Goal: Task Accomplishment & Management: Use online tool/utility

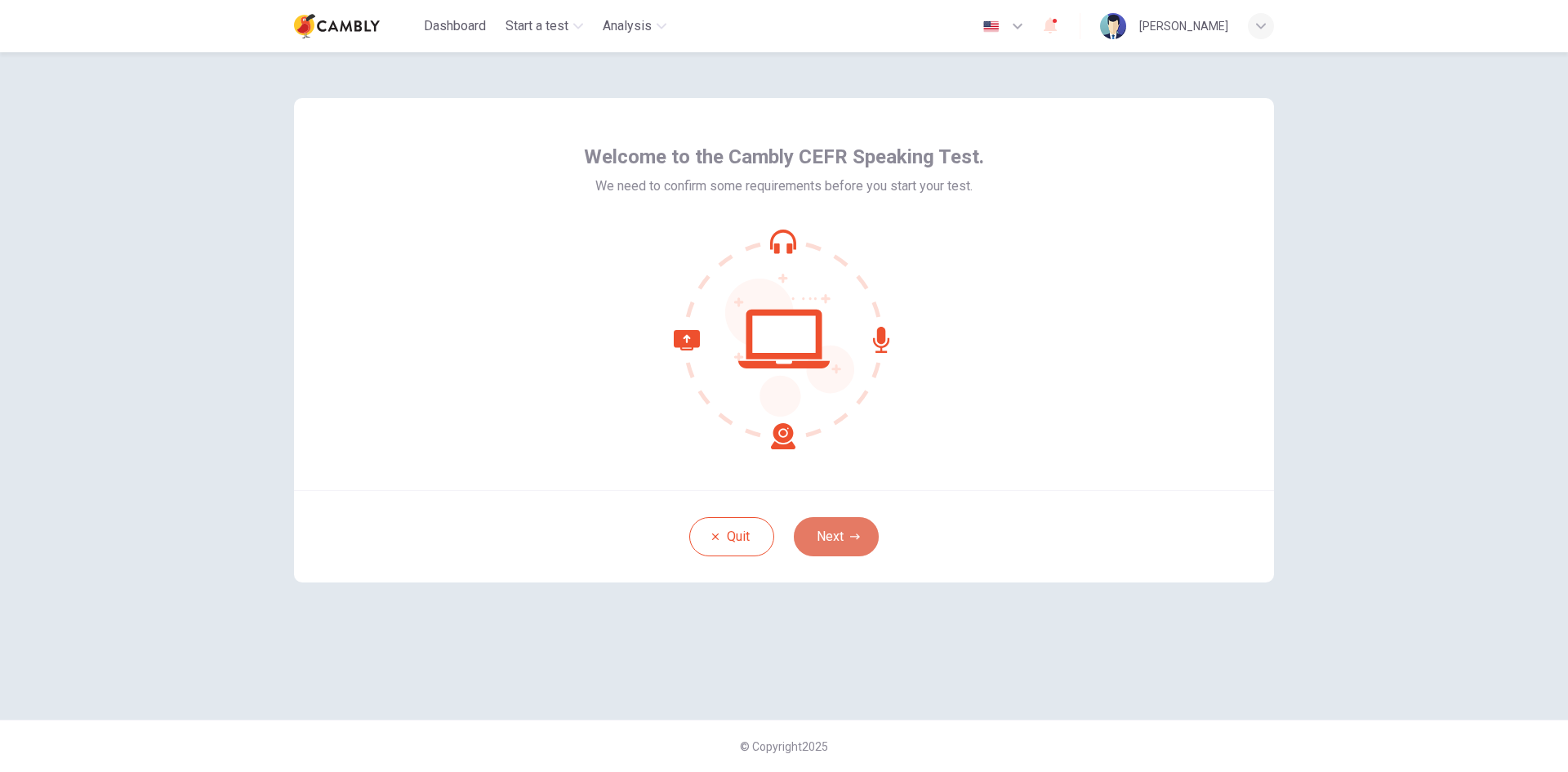
click at [847, 538] on button "Next" at bounding box center [836, 537] width 85 height 39
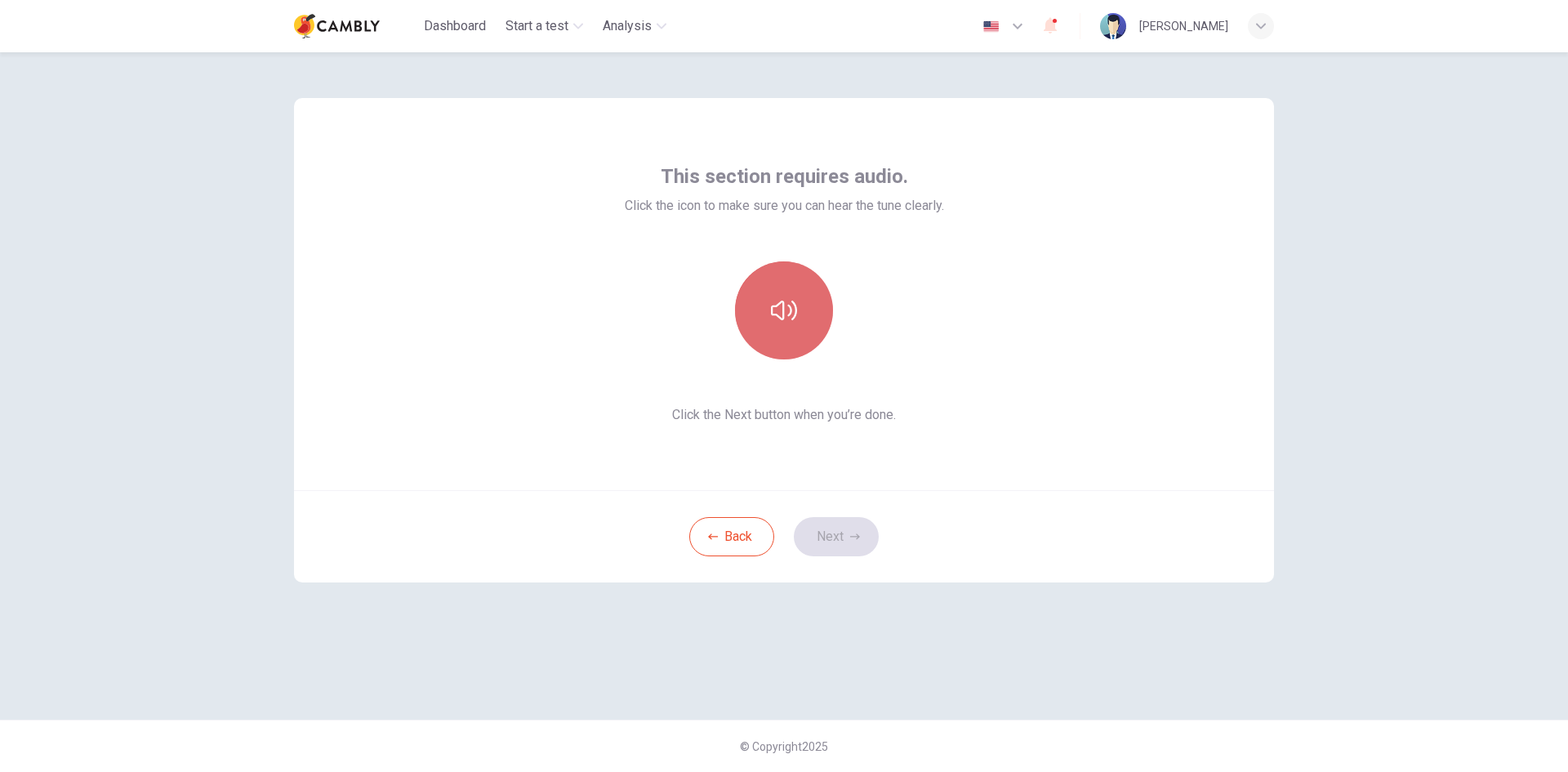
click at [778, 305] on icon "button" at bounding box center [784, 310] width 26 height 19
click at [831, 535] on button "Next" at bounding box center [836, 537] width 85 height 39
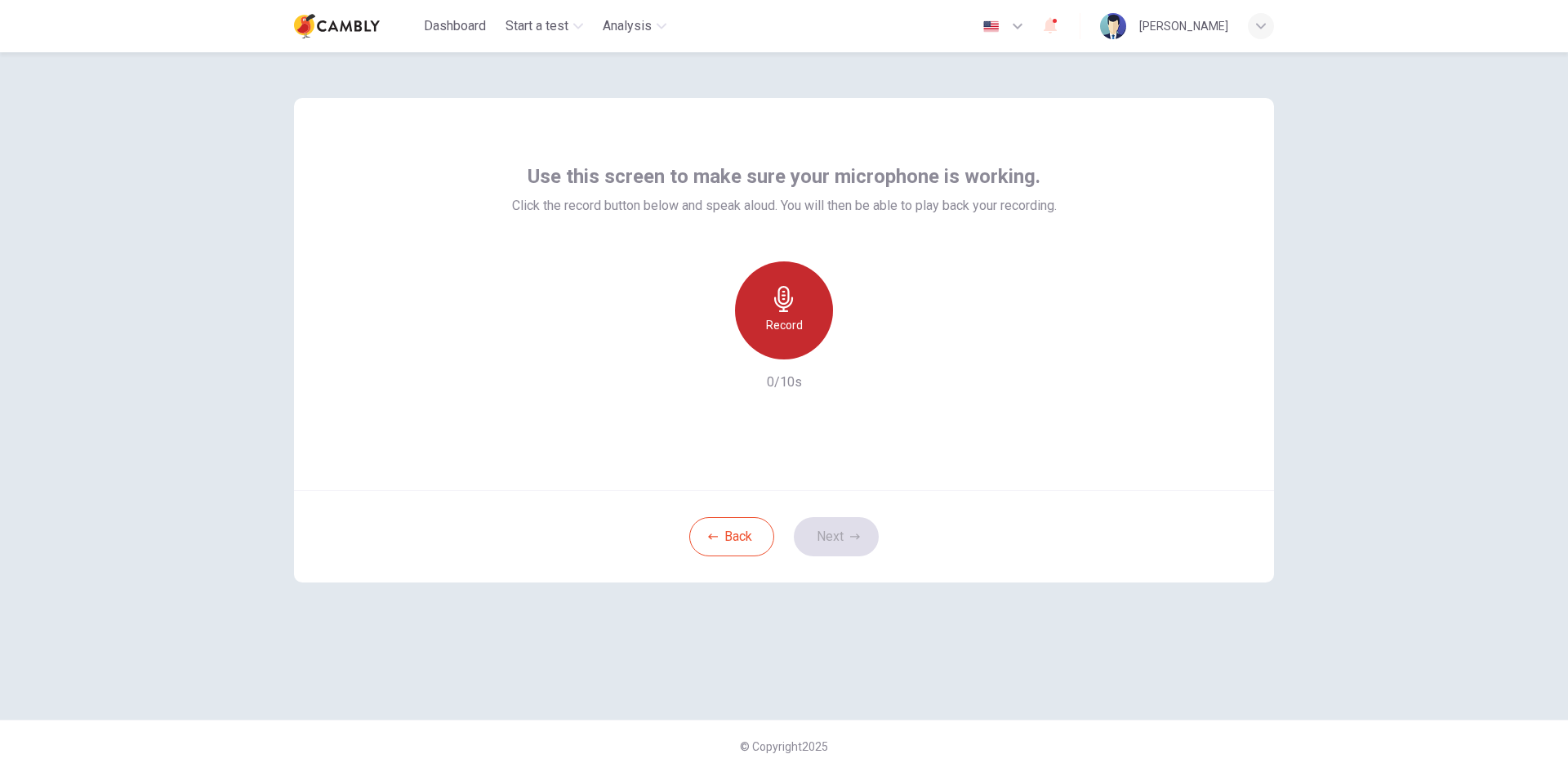
click at [782, 309] on icon "button" at bounding box center [784, 299] width 26 height 26
click at [824, 542] on button "Next" at bounding box center [836, 537] width 85 height 39
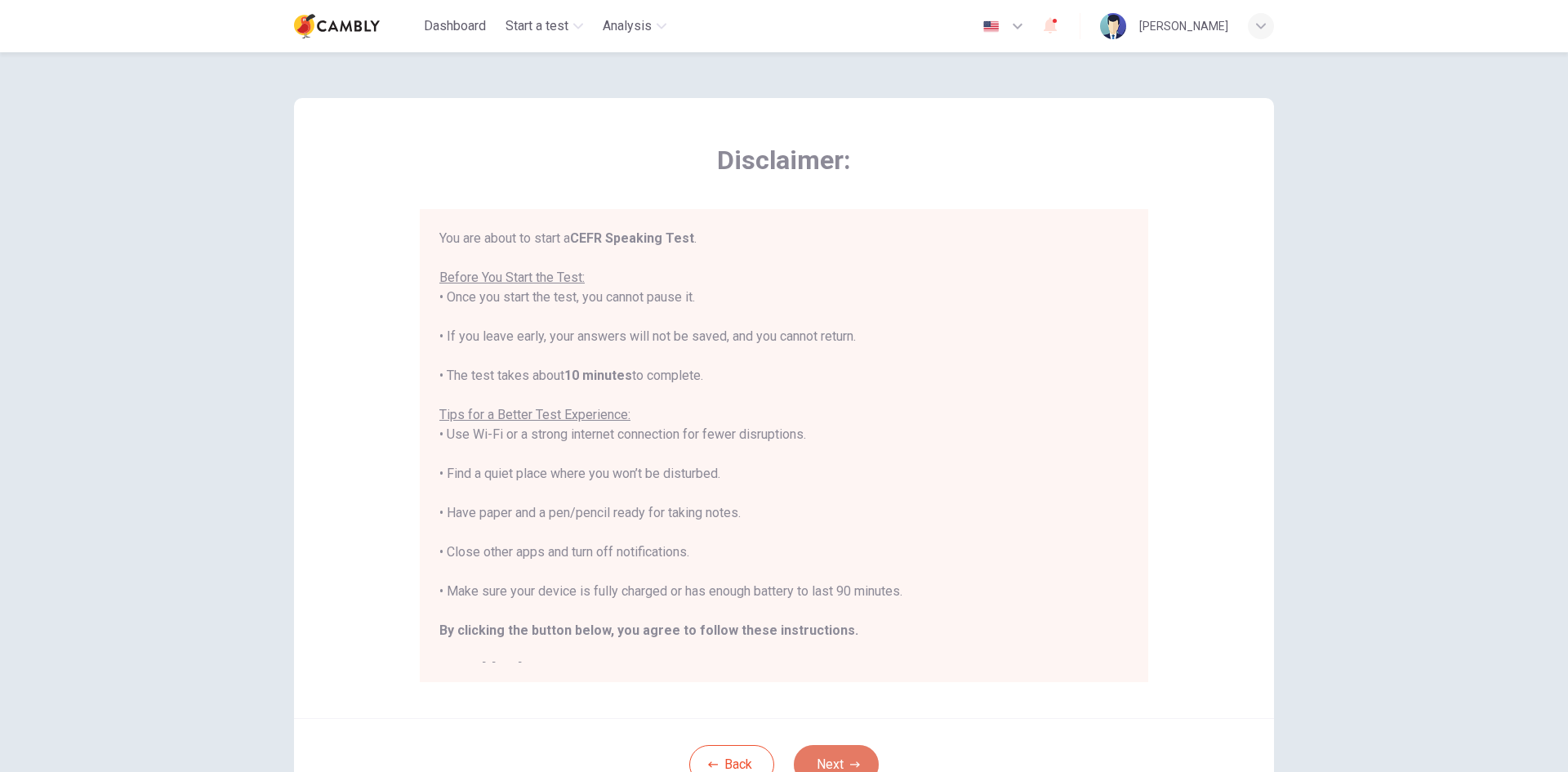
click at [836, 756] on button "Next" at bounding box center [836, 764] width 85 height 39
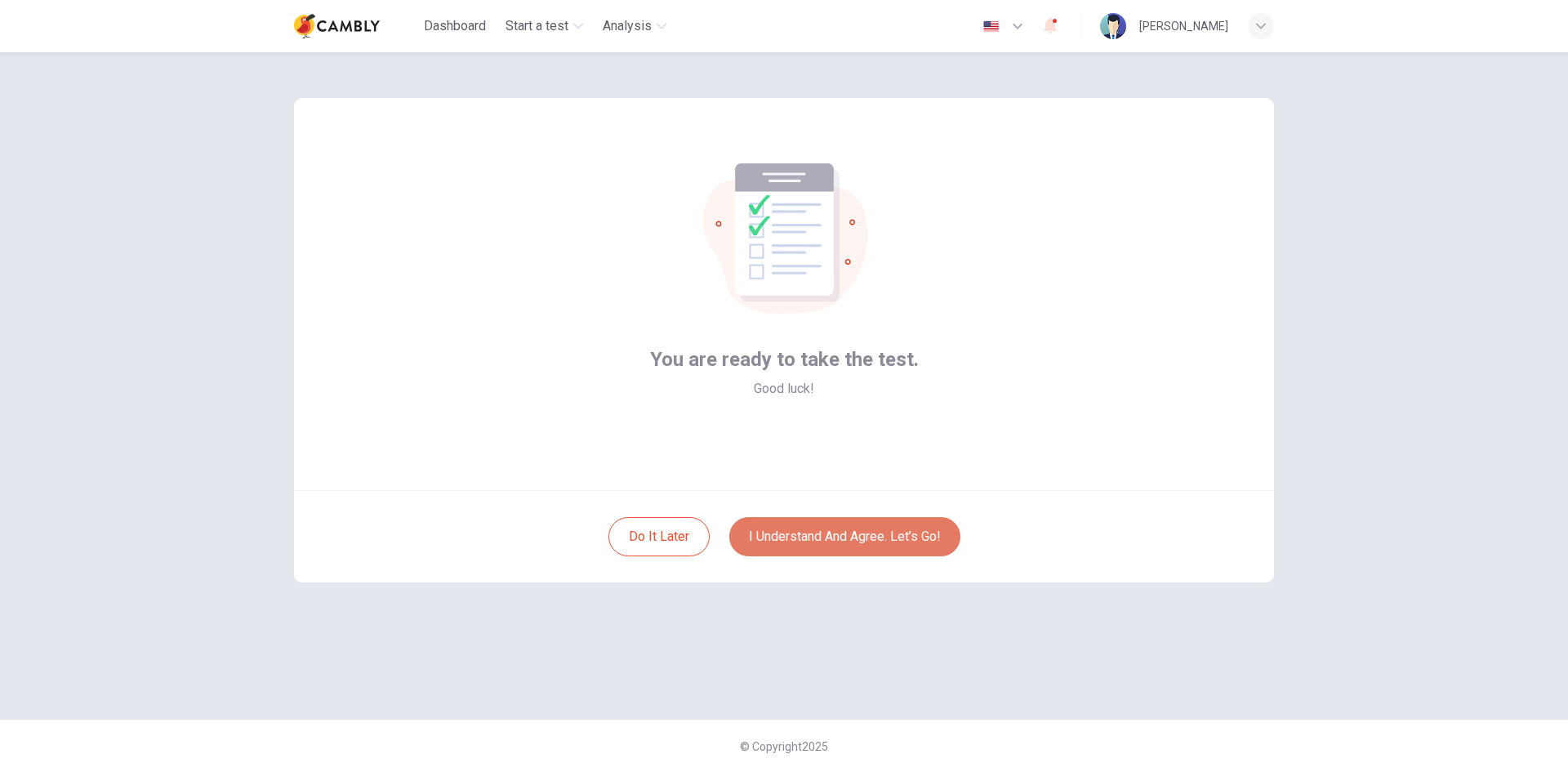
click at [861, 544] on button "I understand and agree. Let’s go!" at bounding box center [845, 537] width 231 height 39
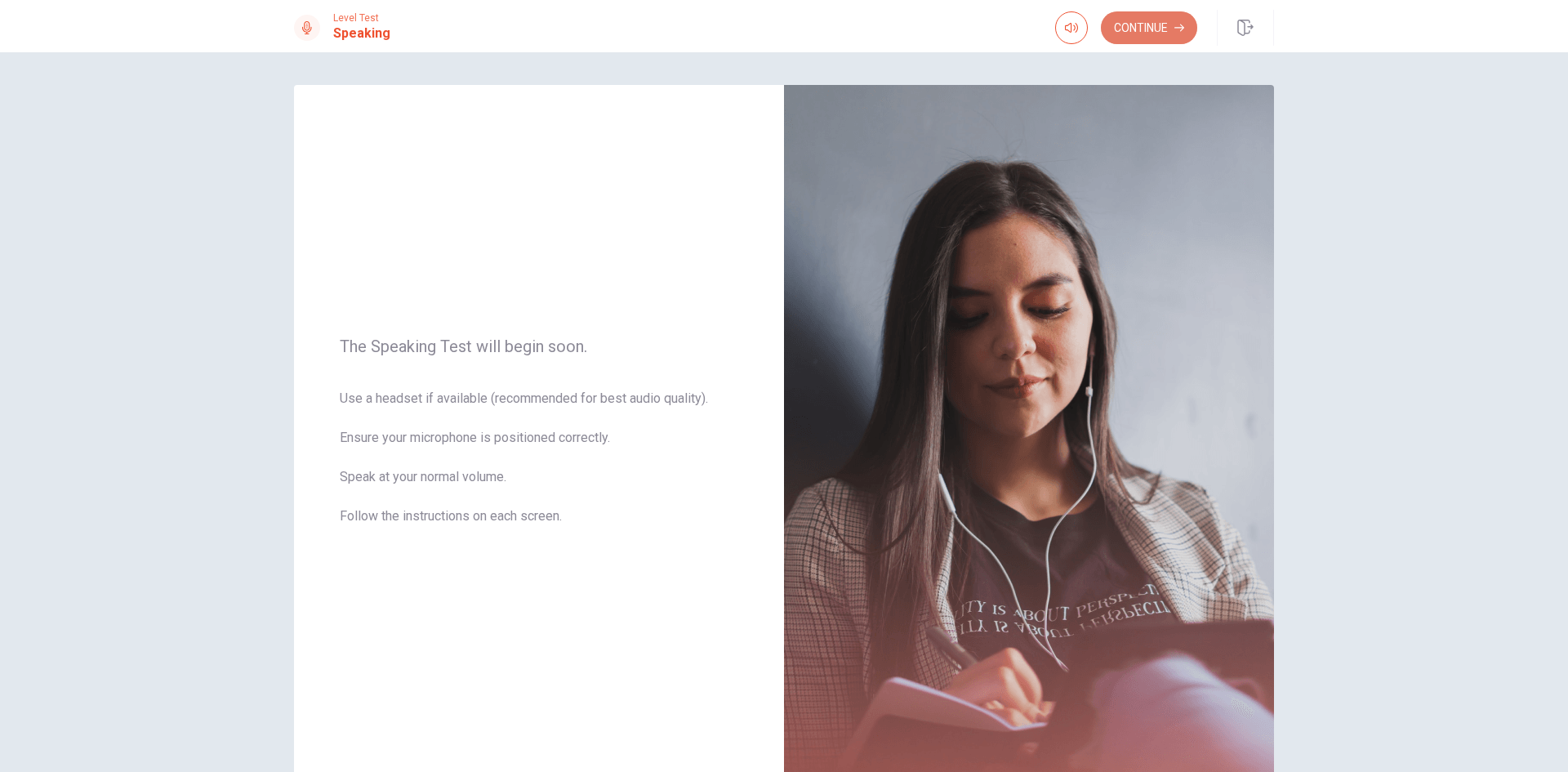
click at [1151, 34] on button "Continue" at bounding box center [1150, 27] width 96 height 32
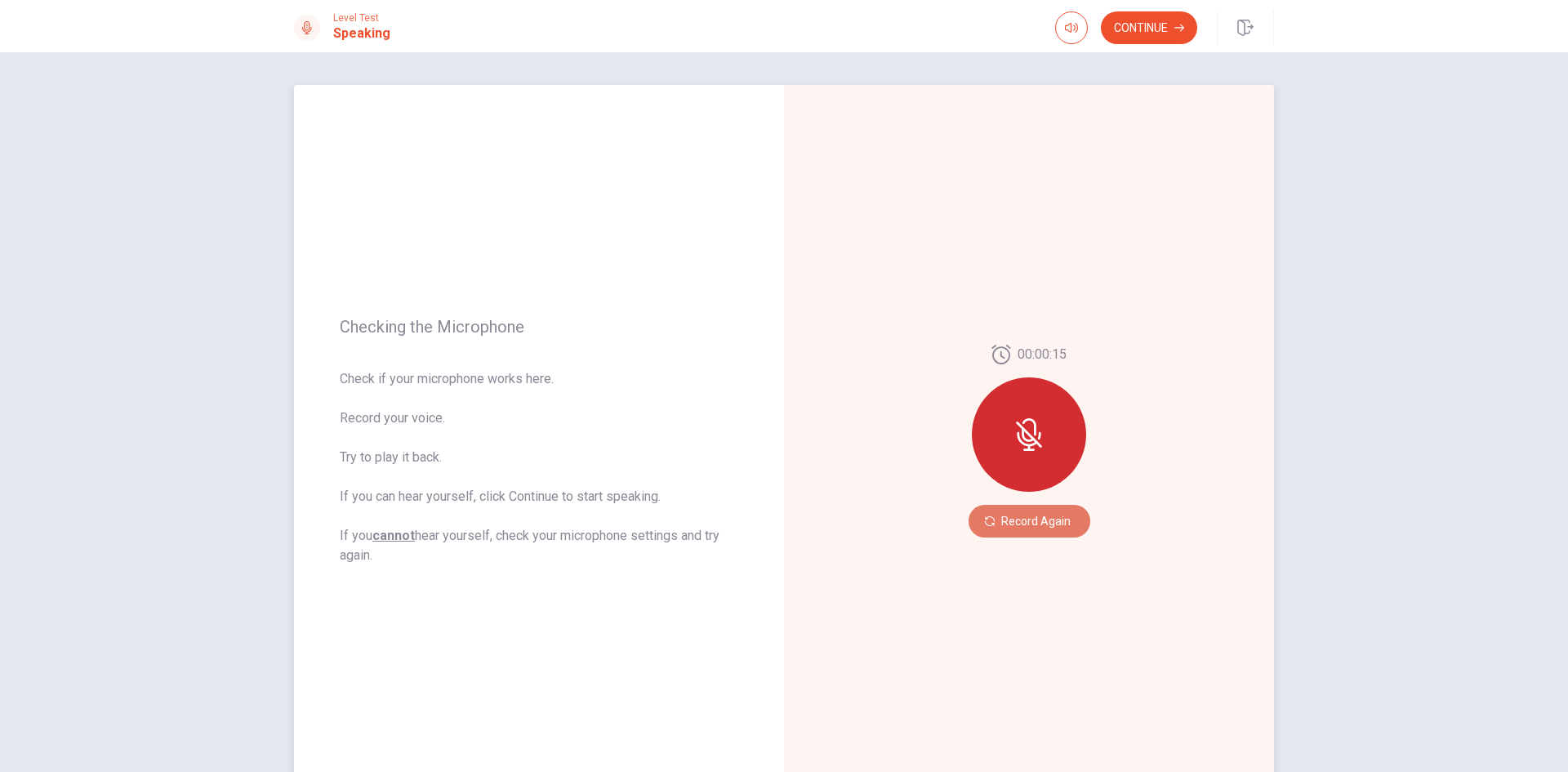
click at [1033, 516] on button "Record Again" at bounding box center [1029, 521] width 122 height 32
click at [1043, 523] on icon "Play Audio" at bounding box center [1046, 521] width 7 height 10
click at [1040, 449] on icon at bounding box center [1032, 439] width 32 height 32
click at [1041, 530] on button "Play Audio" at bounding box center [1047, 521] width 23 height 23
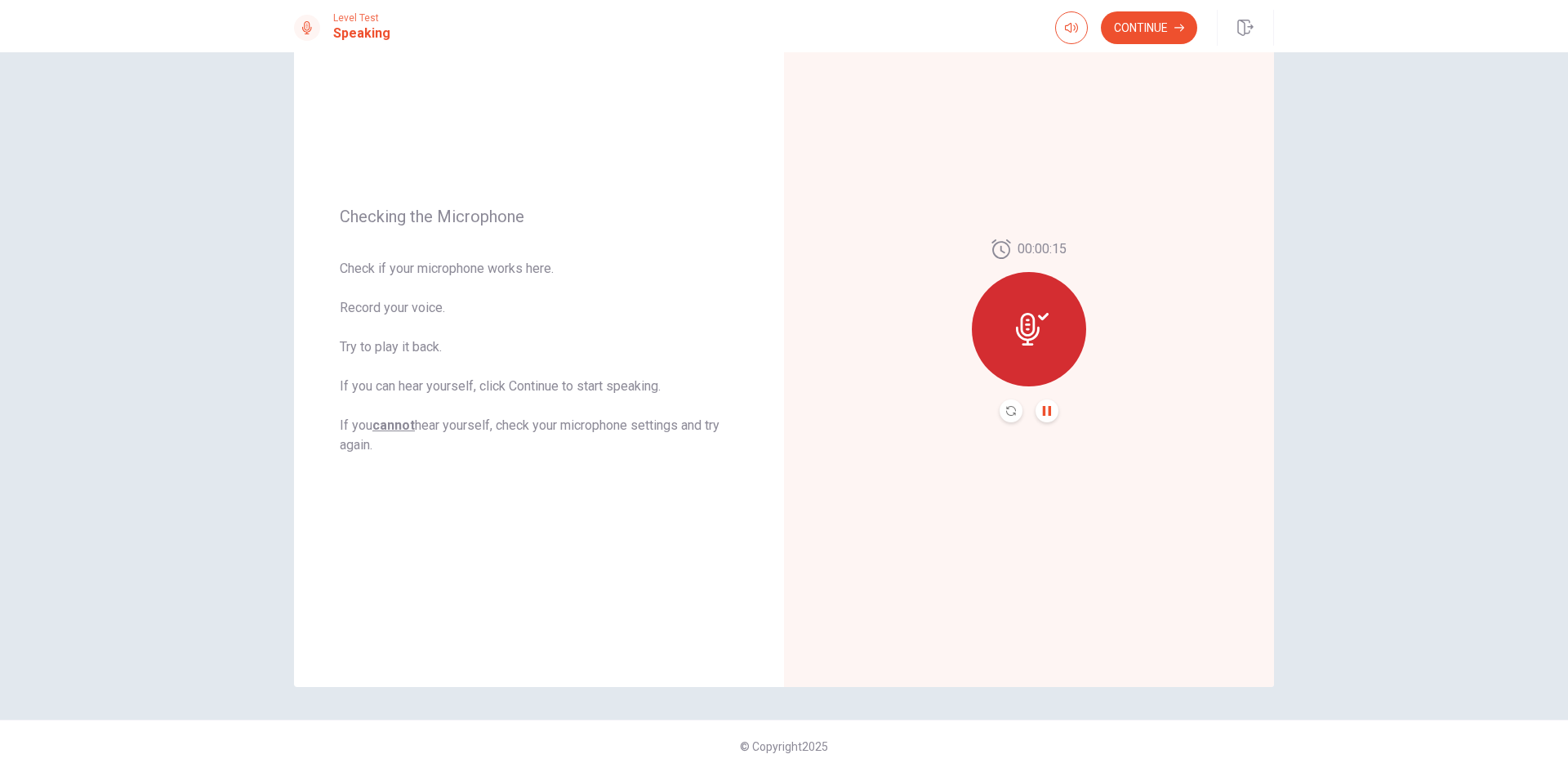
drag, startPoint x: 1559, startPoint y: 335, endPoint x: 1563, endPoint y: 121, distance: 214.0
click at [1563, 121] on div "Checking the Microphone Check if your microphone works here. Record your voice.…" at bounding box center [784, 412] width 1568 height 719
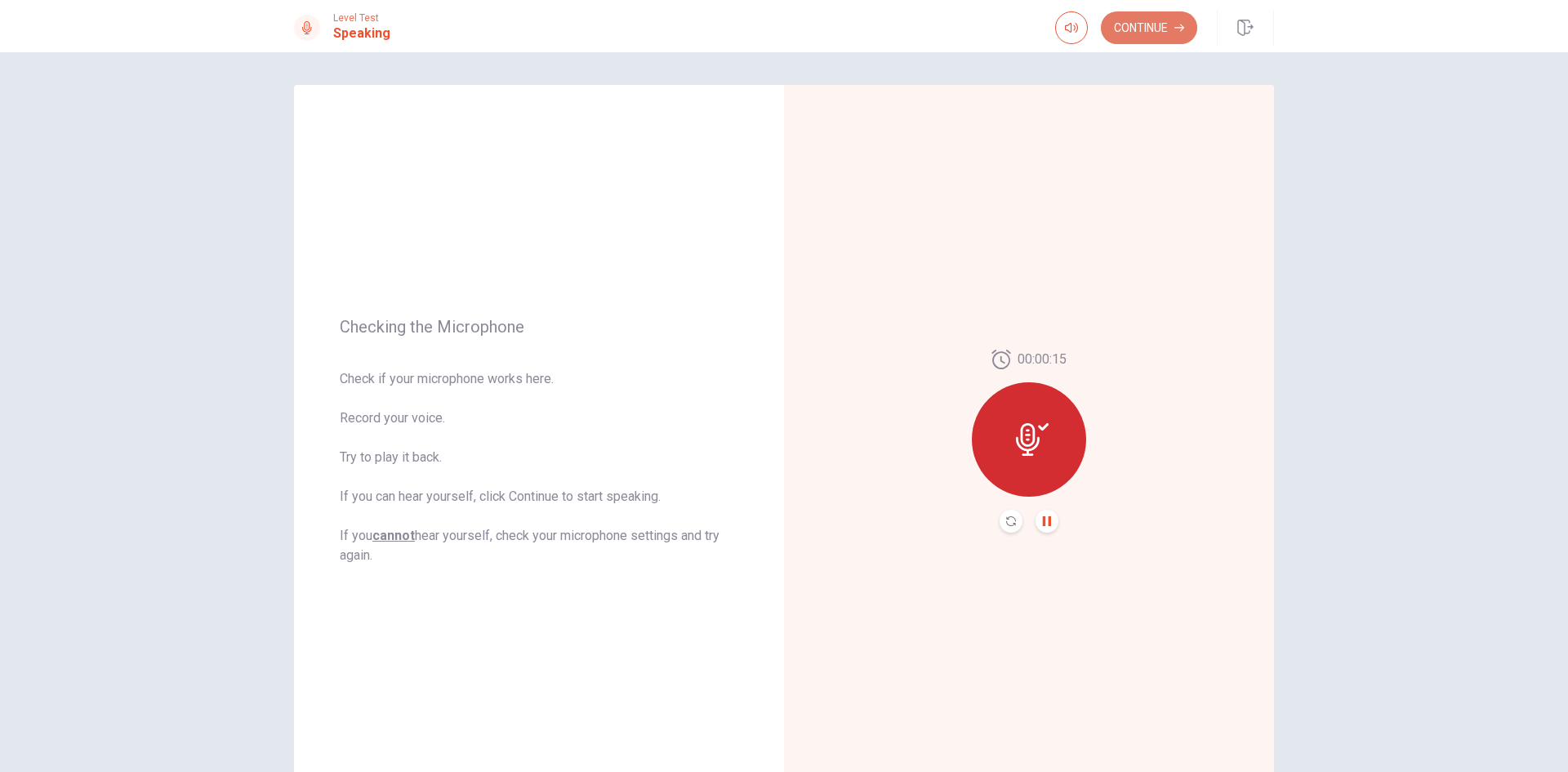
click at [1146, 33] on button "Continue" at bounding box center [1150, 27] width 96 height 32
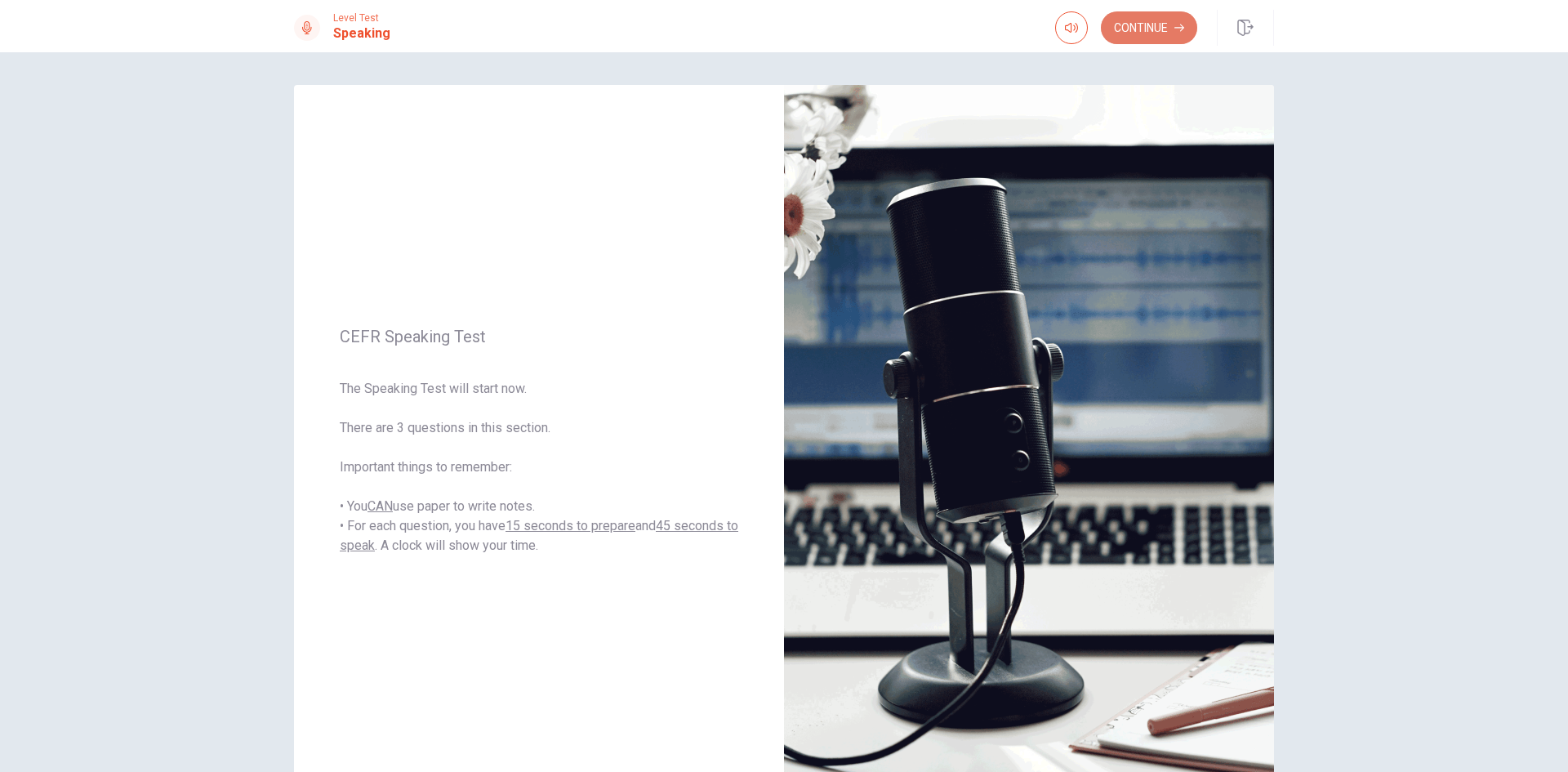
click at [1146, 33] on button "Continue" at bounding box center [1150, 27] width 96 height 32
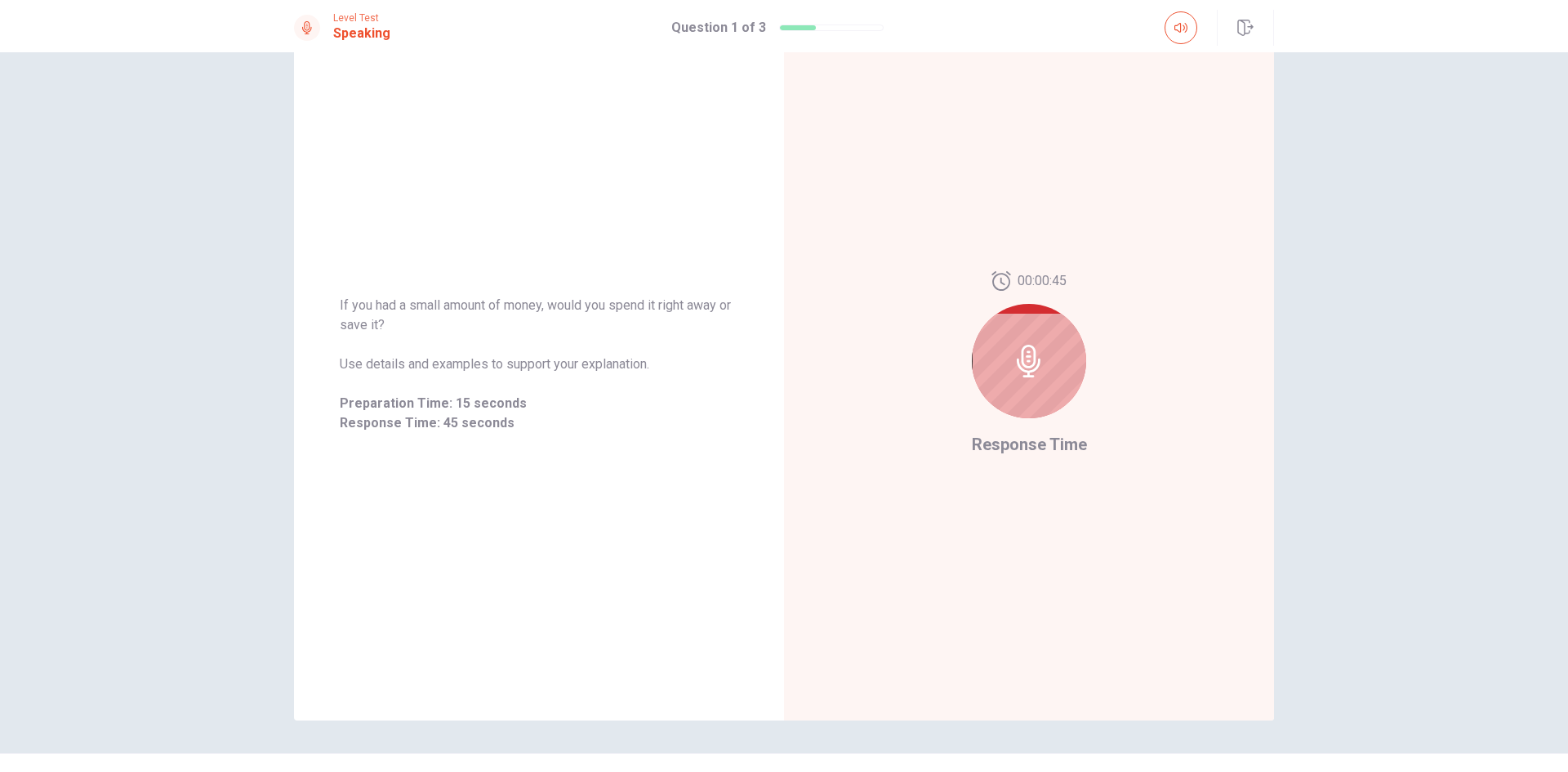
scroll to position [80, 0]
click at [1036, 363] on icon at bounding box center [1029, 357] width 32 height 32
click at [1055, 362] on div at bounding box center [1029, 338] width 115 height 115
click at [1023, 345] on icon at bounding box center [1028, 338] width 13 height 15
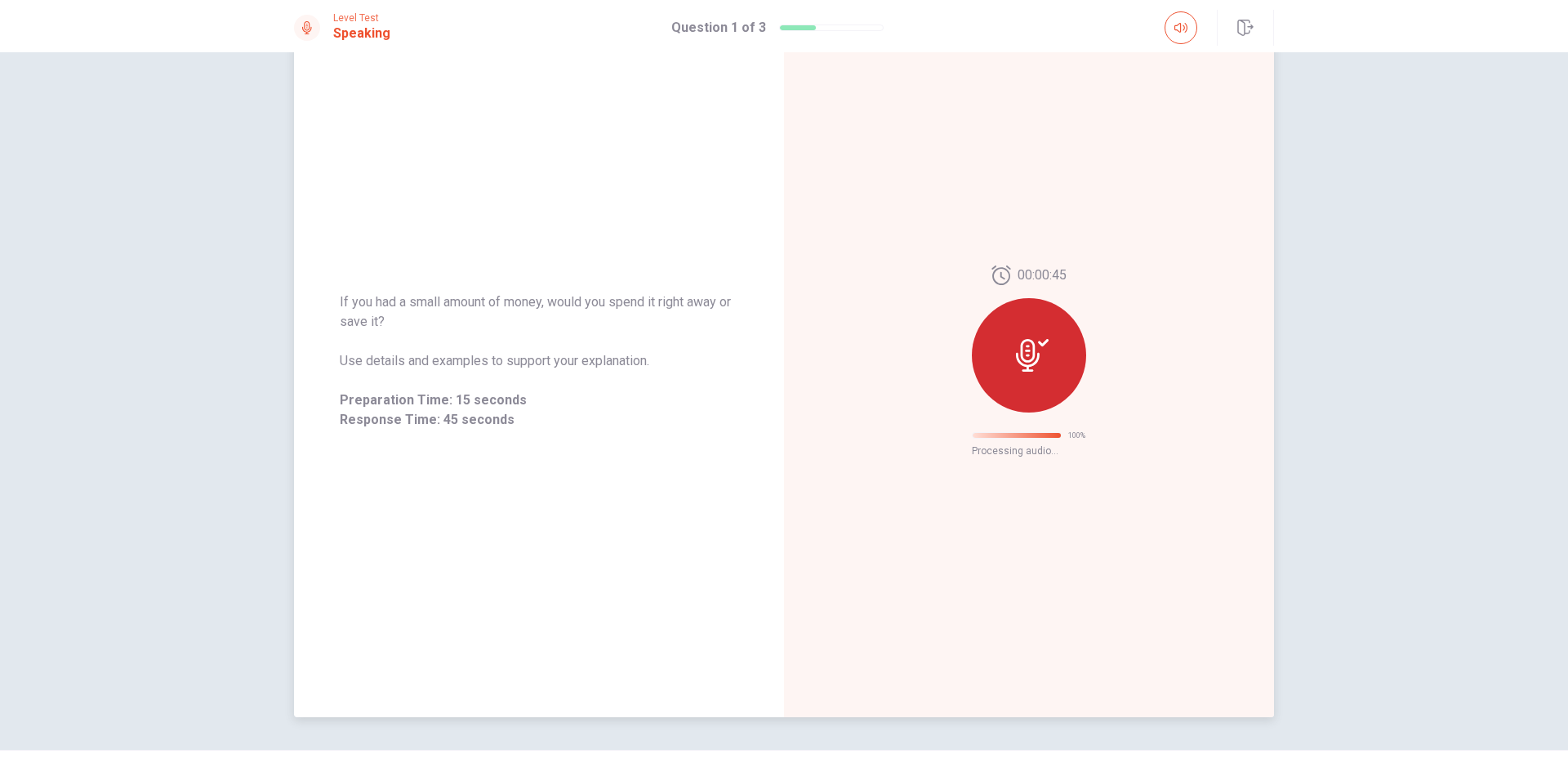
scroll to position [0, 0]
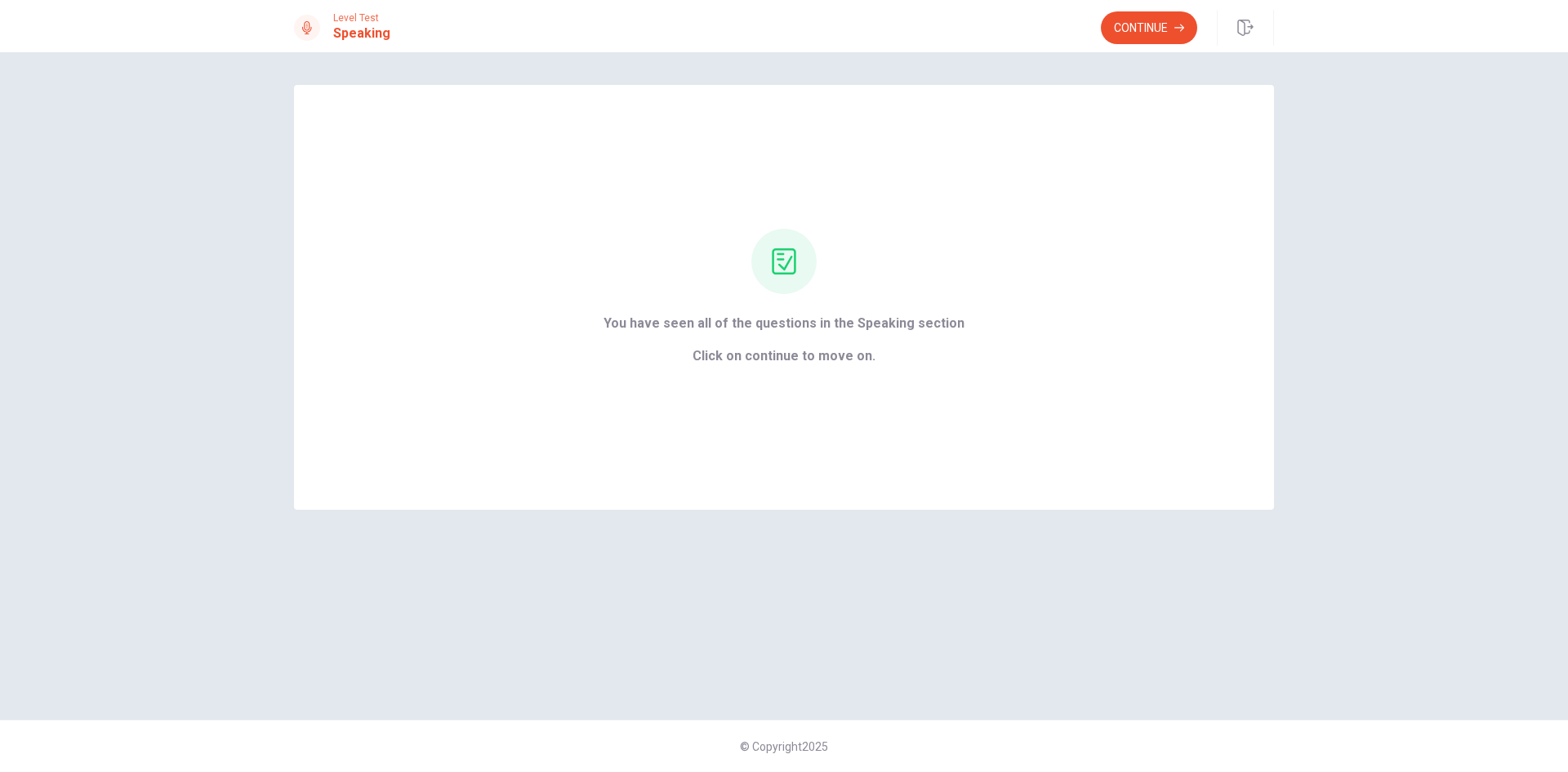
drag, startPoint x: 1567, startPoint y: 284, endPoint x: 1567, endPoint y: 400, distance: 116.0
click at [1567, 400] on div "You have seen all of the questions in the Speaking section Click on continue to…" at bounding box center [784, 412] width 1568 height 719
click at [1147, 26] on button "Continue" at bounding box center [1150, 27] width 96 height 32
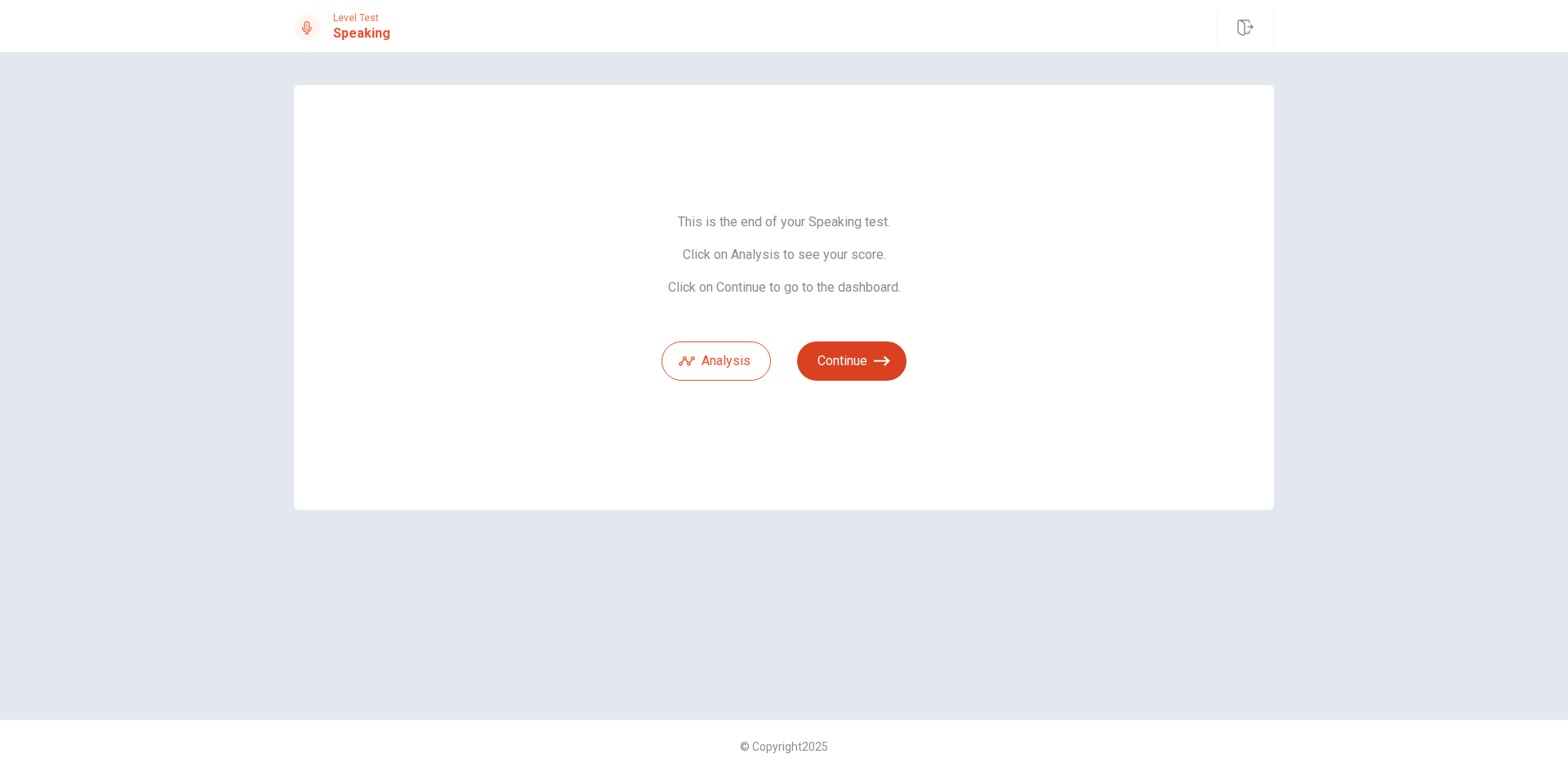
click at [841, 347] on button "Continue" at bounding box center [852, 361] width 109 height 39
